Goal: Task Accomplishment & Management: Use online tool/utility

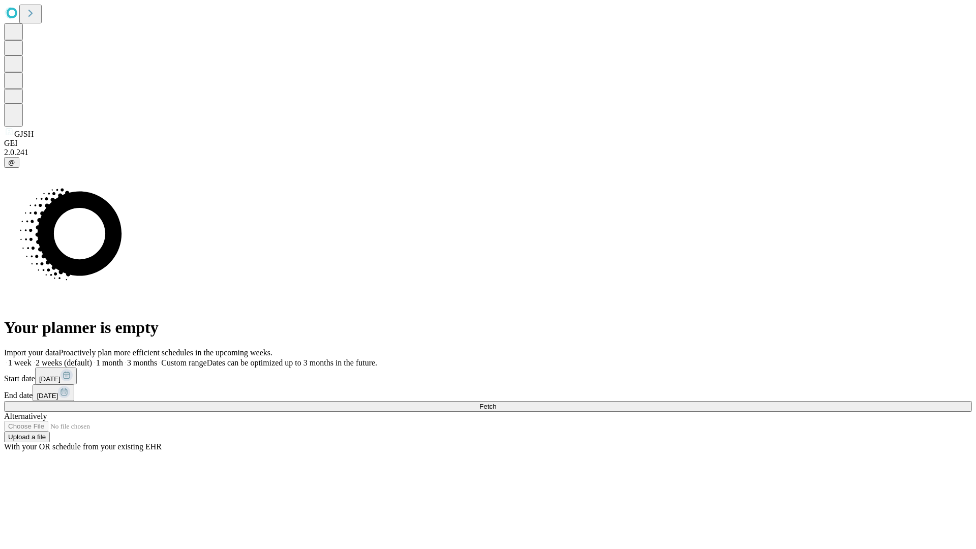
click at [496, 403] on span "Fetch" at bounding box center [487, 407] width 17 height 8
